Goal: Navigation & Orientation: Go to known website

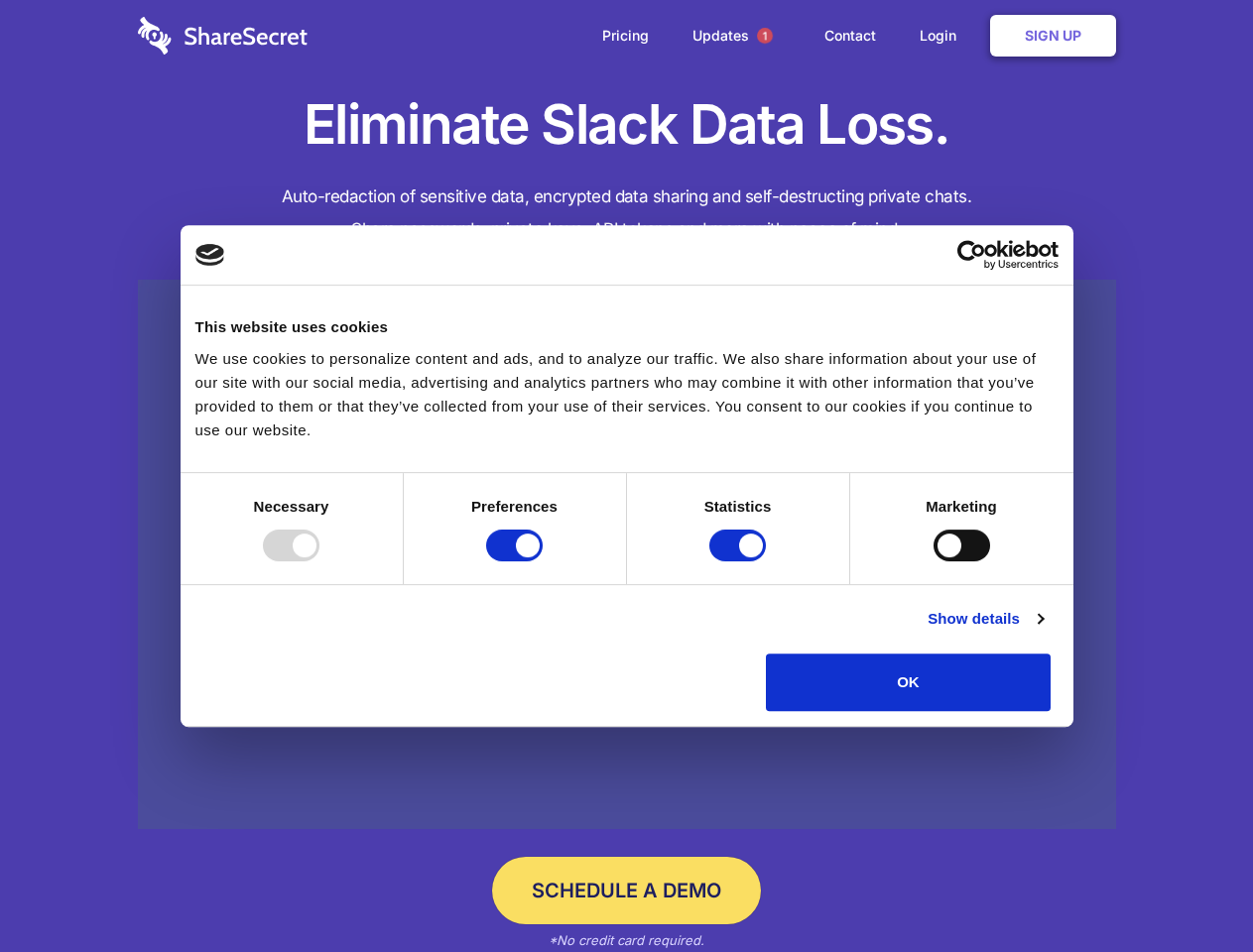
click at [319, 561] on div at bounding box center [291, 546] width 57 height 32
click at [543, 561] on input "Preferences" at bounding box center [514, 546] width 57 height 32
checkbox input "false"
click at [740, 561] on input "Statistics" at bounding box center [737, 546] width 57 height 32
checkbox input "false"
